Goal: Information Seeking & Learning: Learn about a topic

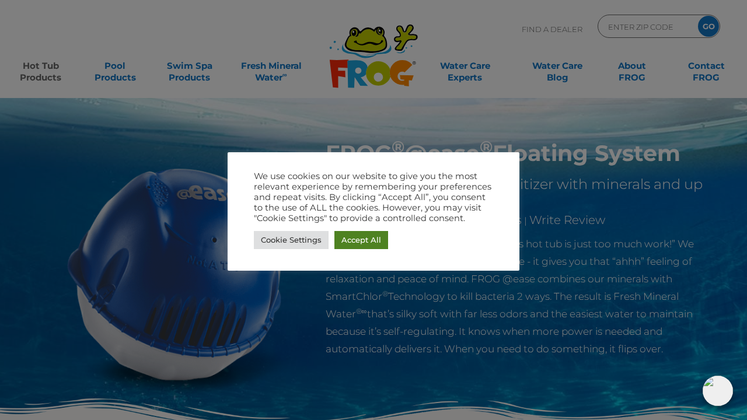
click at [365, 240] on link "Accept All" at bounding box center [362, 240] width 54 height 18
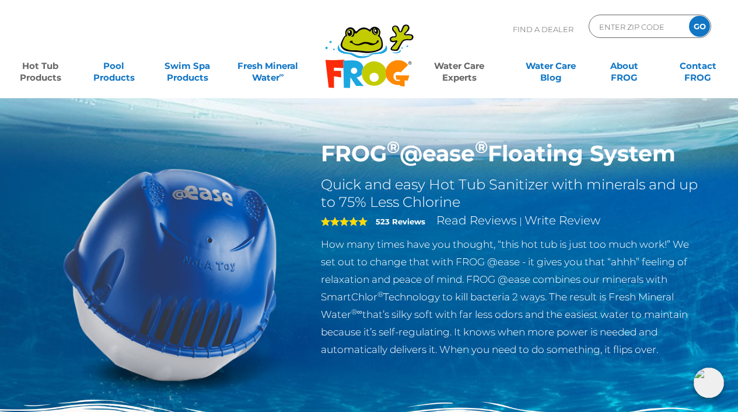
click at [471, 69] on link "Water Care Experts" at bounding box center [459, 65] width 93 height 23
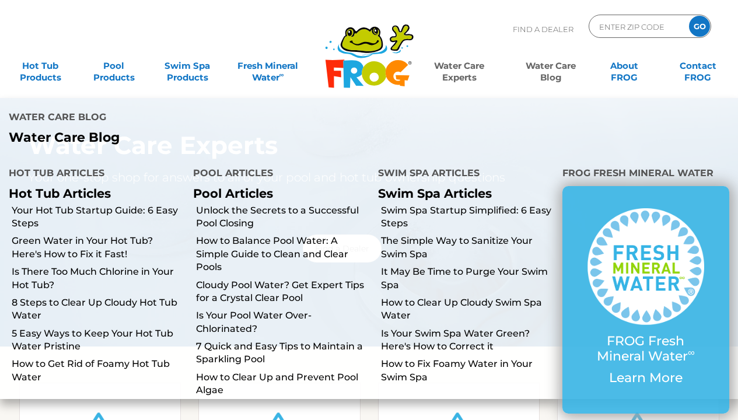
click at [555, 74] on link "Water Care Blog" at bounding box center [550, 65] width 57 height 23
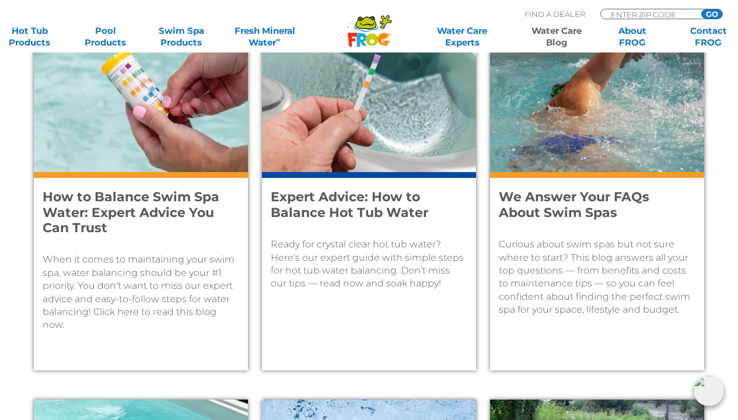
scroll to position [531, 1]
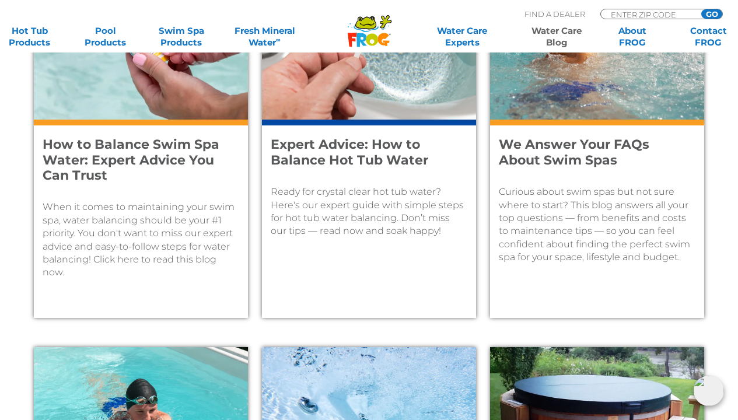
click at [556, 74] on img at bounding box center [597, 44] width 214 height 149
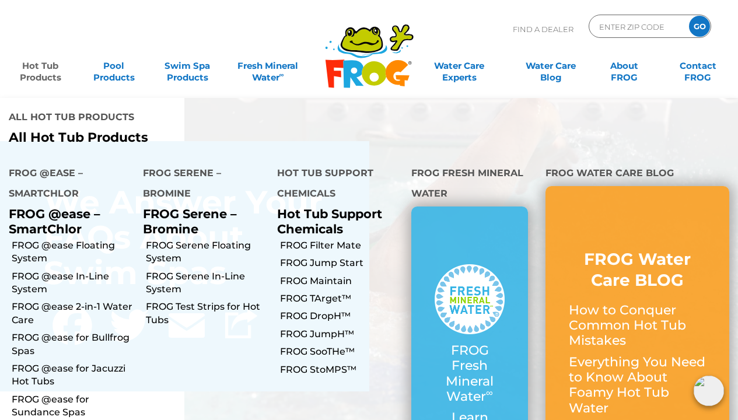
click at [45, 65] on link "Hot Tub Products" at bounding box center [40, 65] width 57 height 23
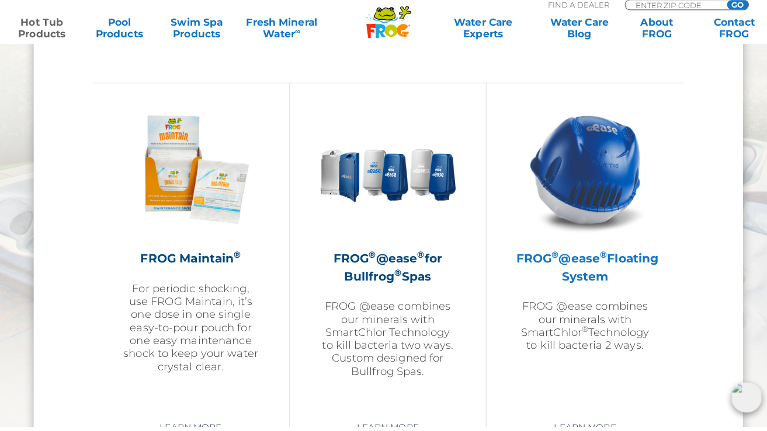
scroll to position [1276, 0]
click at [594, 274] on h2 "FROG ® @ease ® Floating System" at bounding box center [578, 273] width 136 height 35
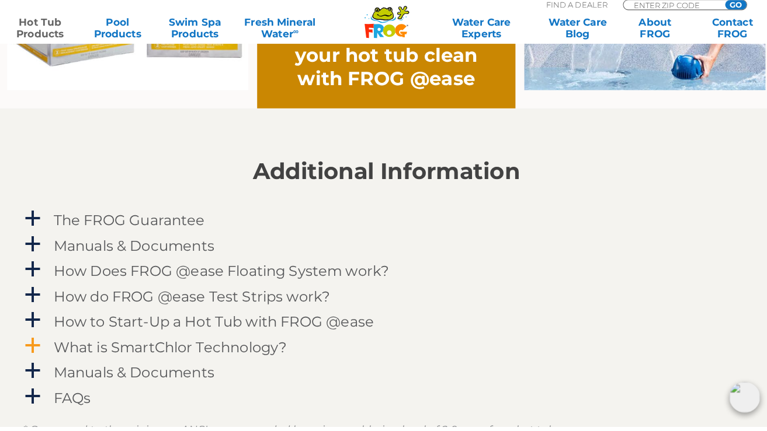
scroll to position [1061, 0]
